Goal: Information Seeking & Learning: Learn about a topic

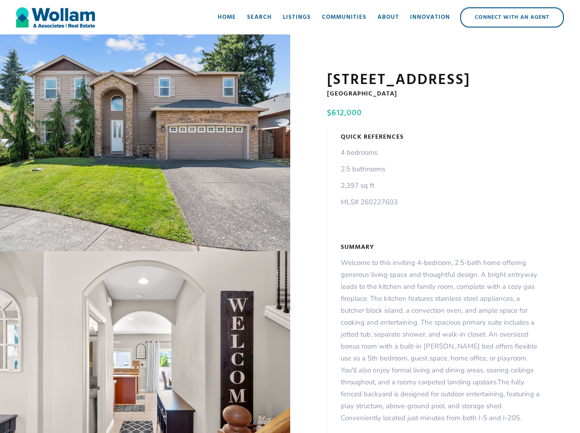
click at [145, 145] on div "open lightbox" at bounding box center [145, 142] width 290 height 217
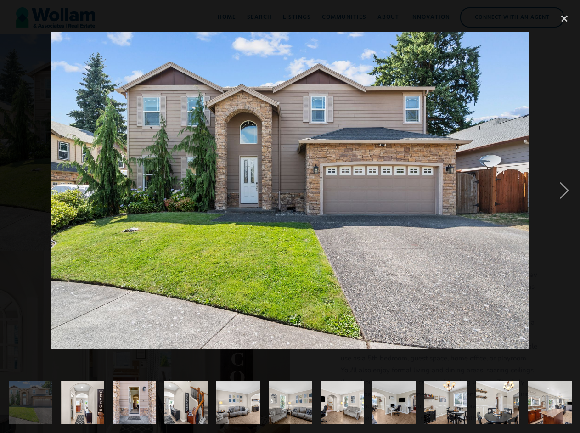
click at [145, 344] on img at bounding box center [289, 191] width 477 height 318
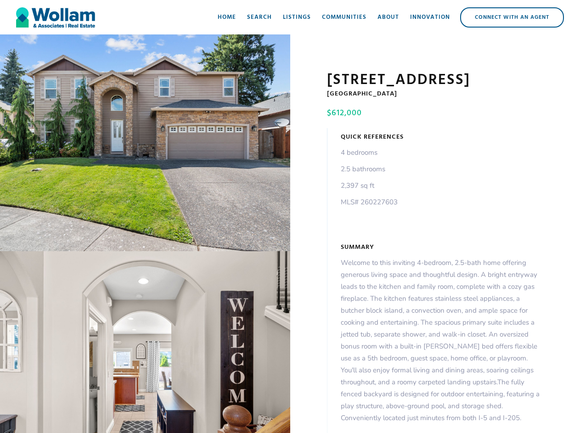
click at [145, 145] on div "open lightbox" at bounding box center [145, 142] width 290 height 217
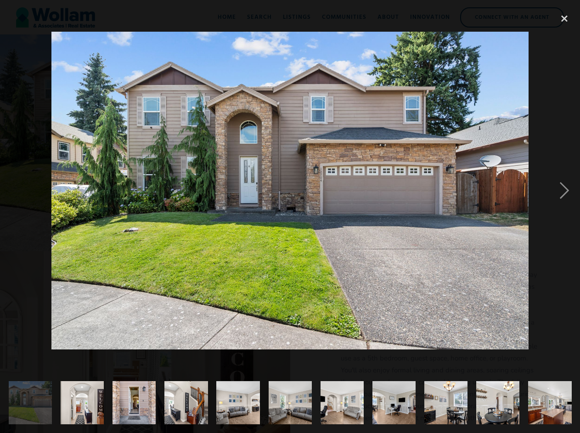
click at [145, 344] on img at bounding box center [289, 191] width 477 height 318
